Goal: Task Accomplishment & Management: Complete application form

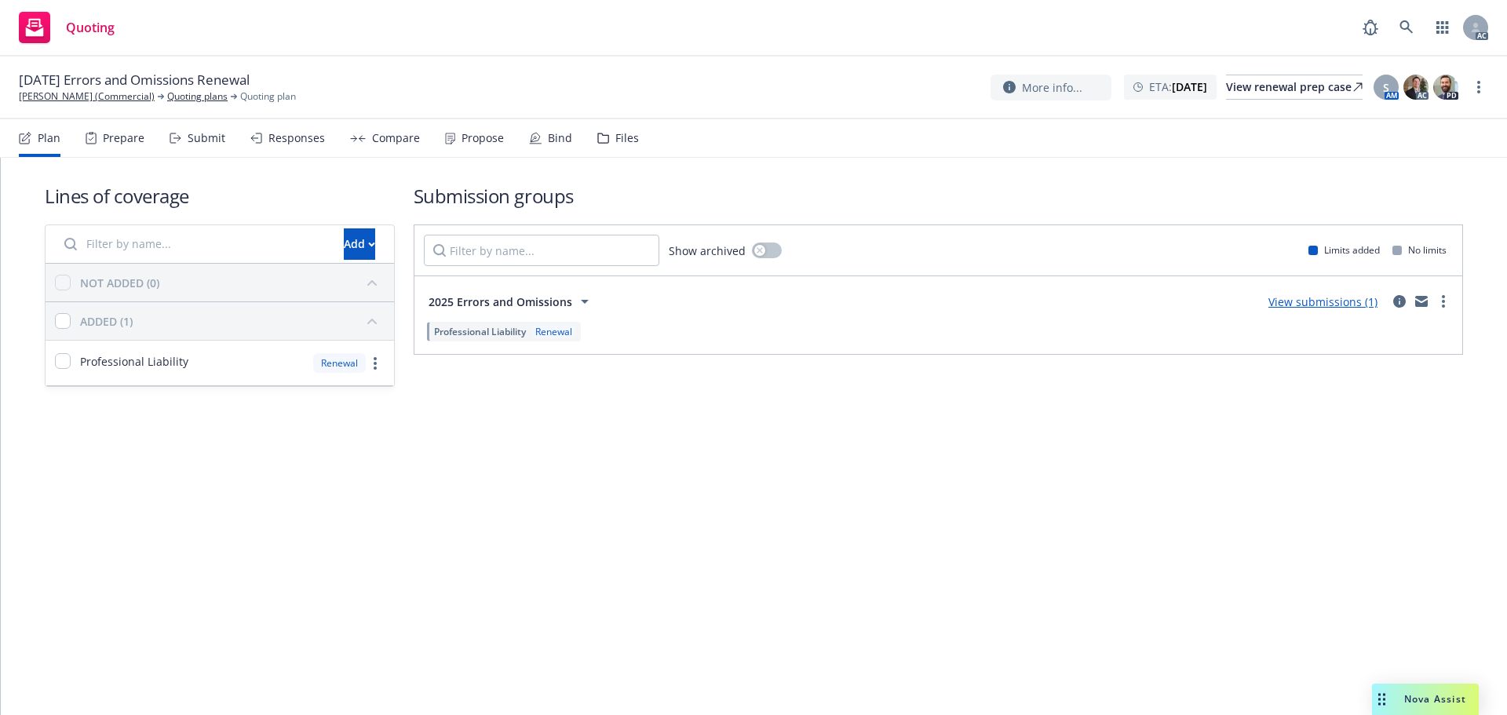
click at [198, 148] on div "Submit" at bounding box center [198, 138] width 56 height 38
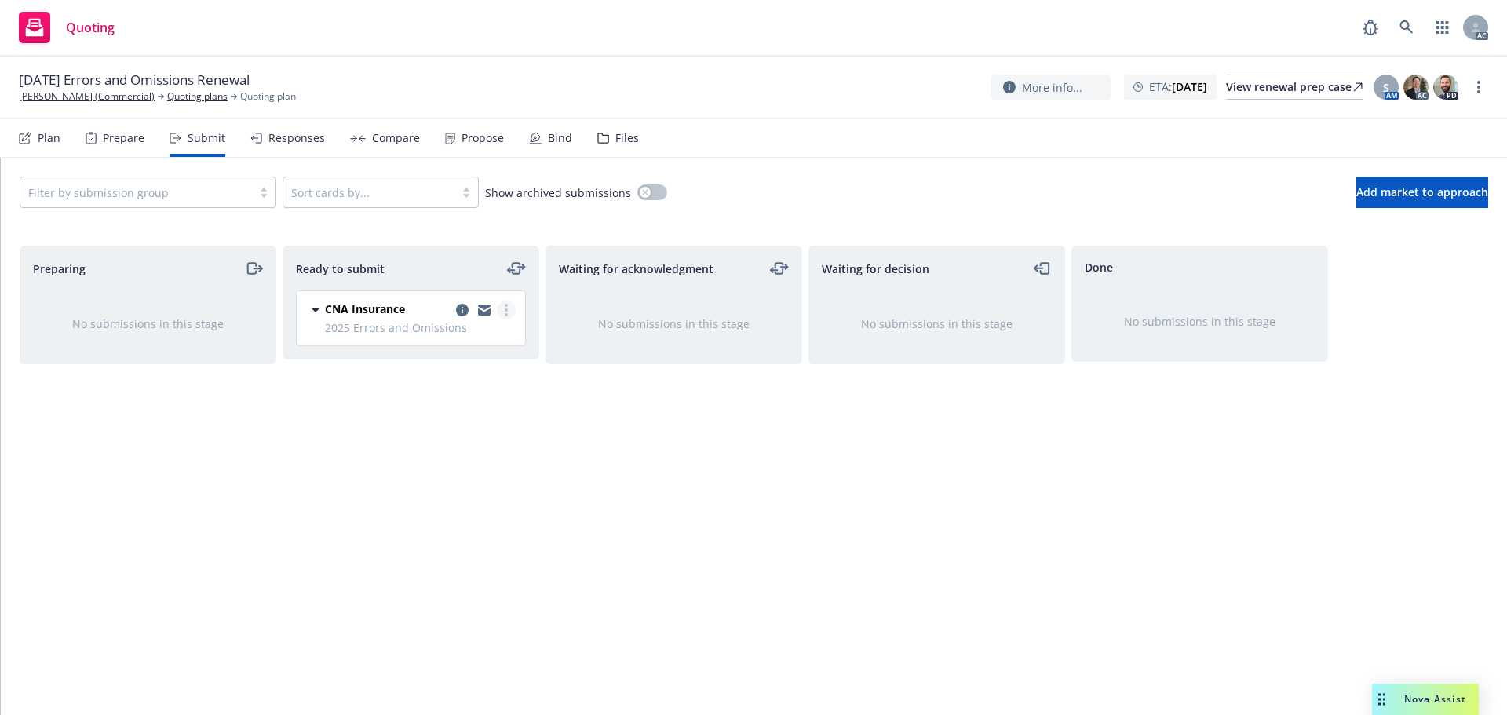
click at [505, 312] on icon "more" at bounding box center [506, 310] width 3 height 13
click at [458, 365] on link "Log acknowledgement" at bounding box center [436, 373] width 157 height 31
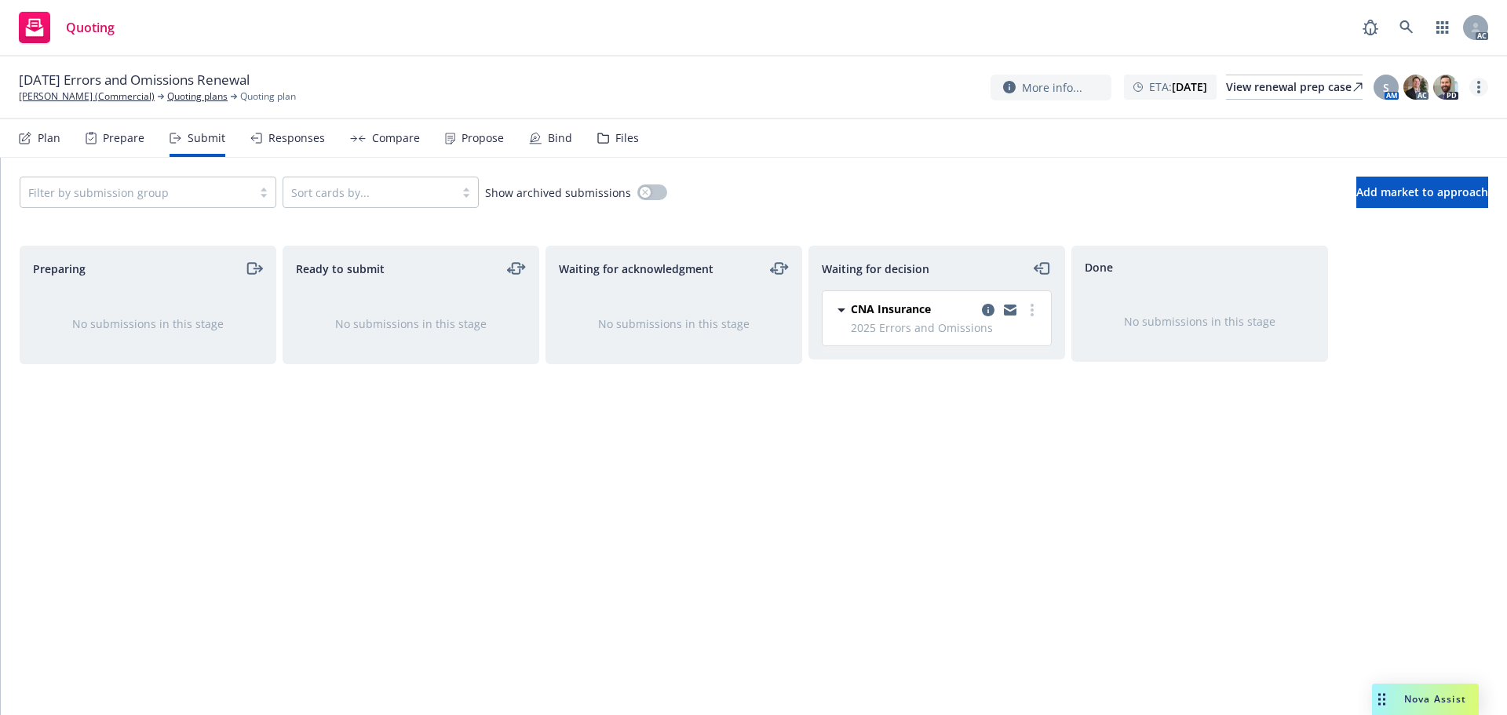
click at [1485, 87] on link "more" at bounding box center [1478, 87] width 19 height 19
click at [1442, 113] on link "Copy logging email" at bounding box center [1399, 119] width 175 height 31
